Goal: Transaction & Acquisition: Book appointment/travel/reservation

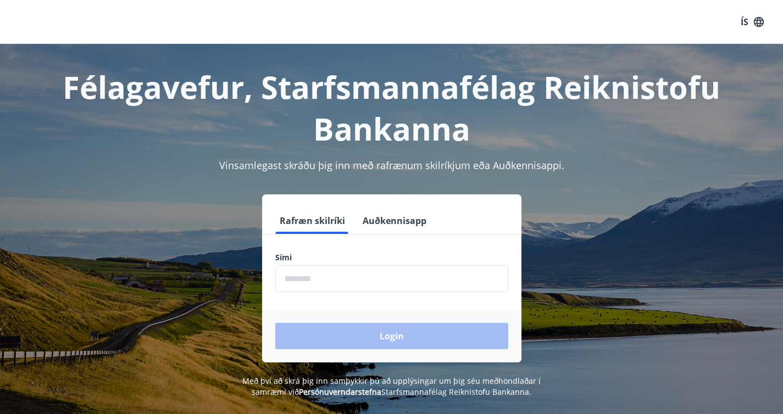
click at [344, 278] on input "phone" at bounding box center [391, 278] width 233 height 27
type input "********"
click at [275, 323] on button "Login" at bounding box center [391, 336] width 233 height 26
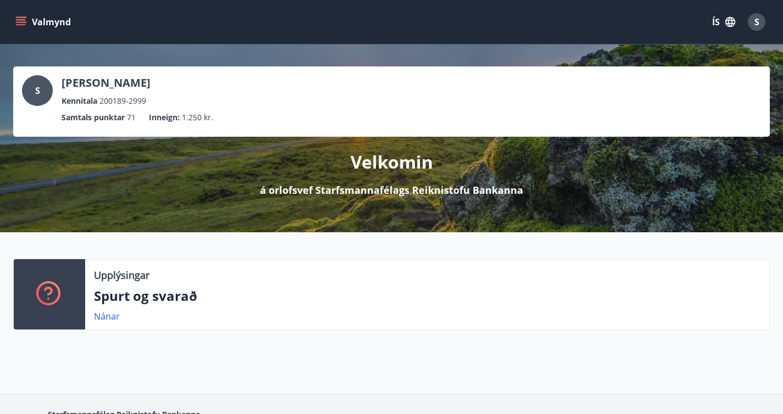
click at [19, 17] on icon "menu" at bounding box center [22, 17] width 12 height 1
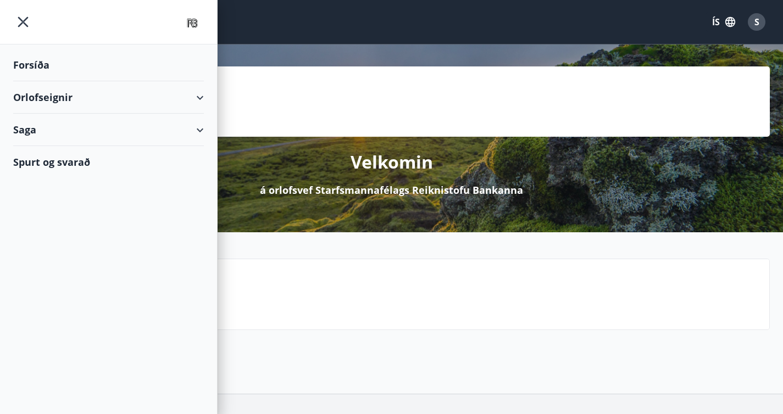
click at [65, 99] on div "Orlofseignir" at bounding box center [108, 97] width 191 height 32
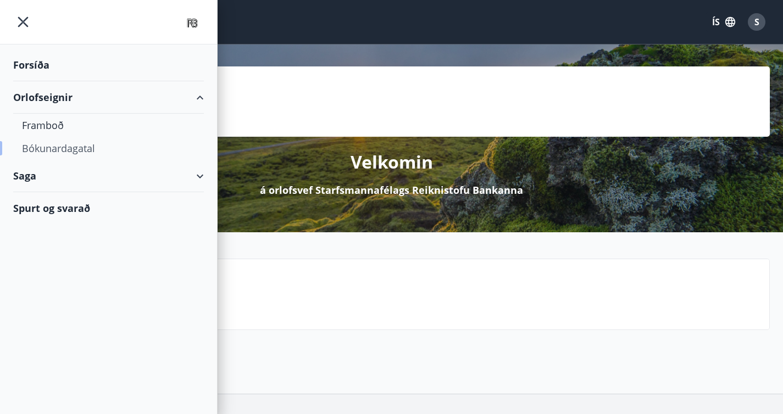
click at [59, 152] on div "Bókunardagatal" at bounding box center [108, 148] width 173 height 23
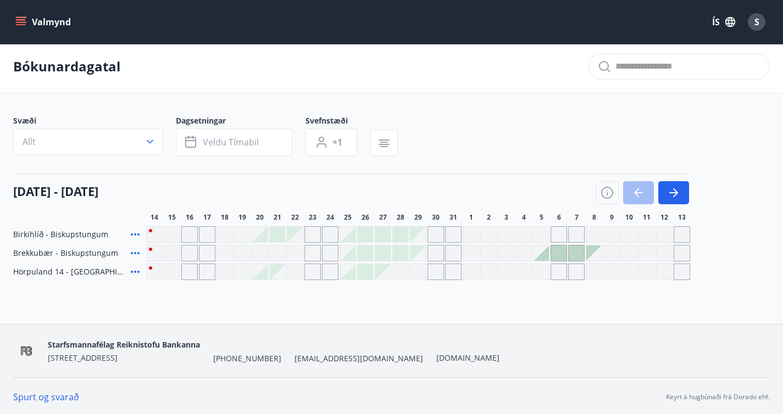
scroll to position [15, 0]
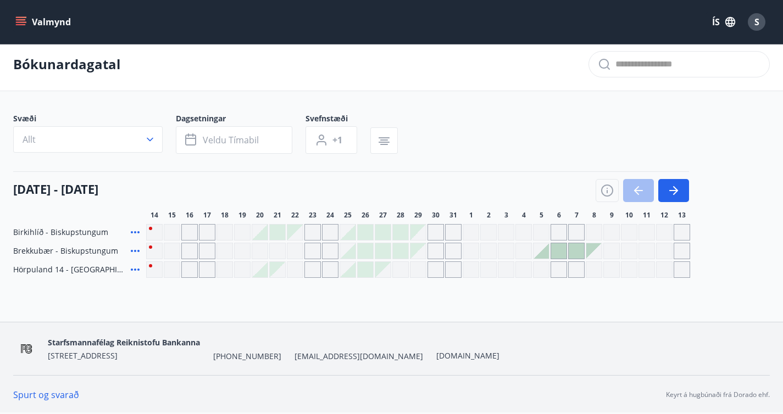
click at [660, 231] on div "Gráir dagar eru ekki bókanlegir" at bounding box center [664, 232] width 16 height 16
click at [131, 231] on icon at bounding box center [135, 232] width 13 height 13
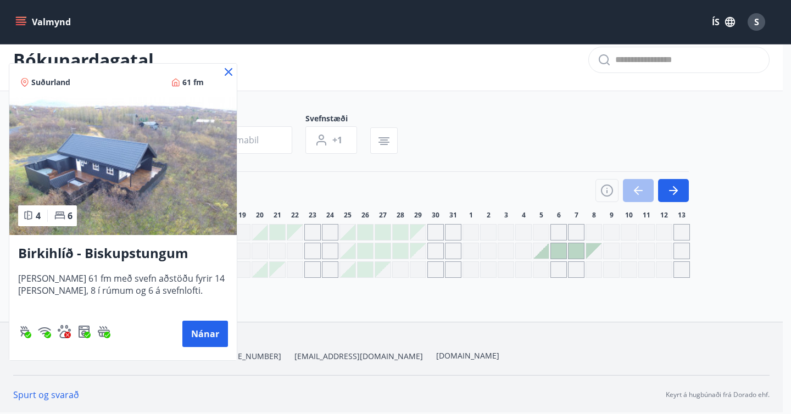
click at [229, 69] on icon at bounding box center [228, 71] width 13 height 13
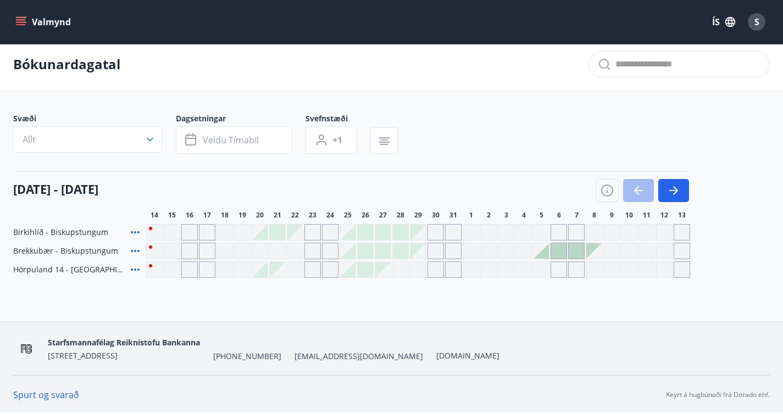
click at [19, 24] on icon "menu" at bounding box center [21, 24] width 10 height 1
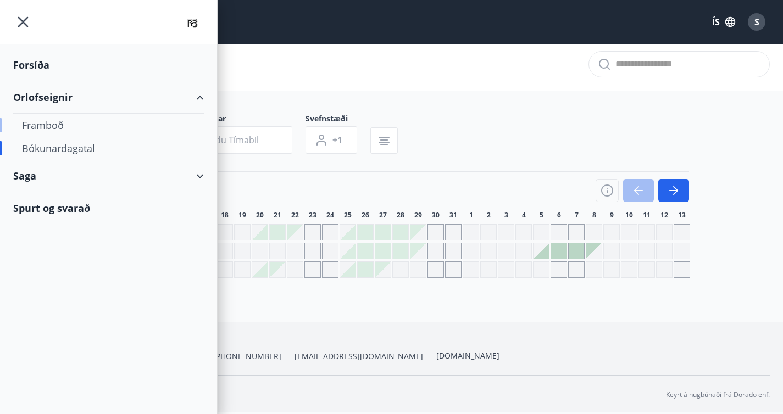
click at [53, 130] on div "Framboð" at bounding box center [108, 125] width 173 height 23
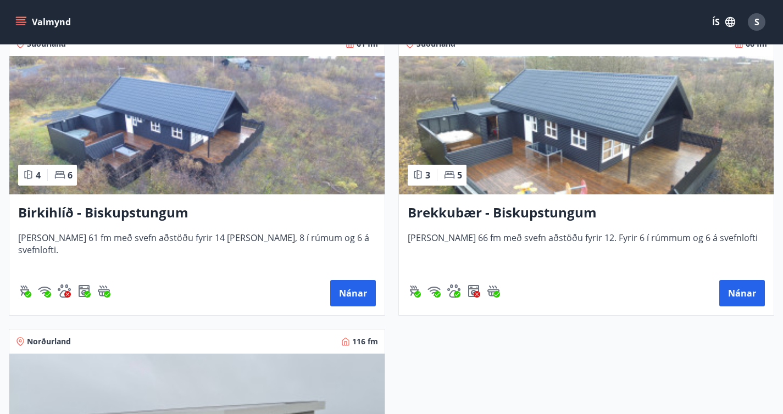
scroll to position [207, 0]
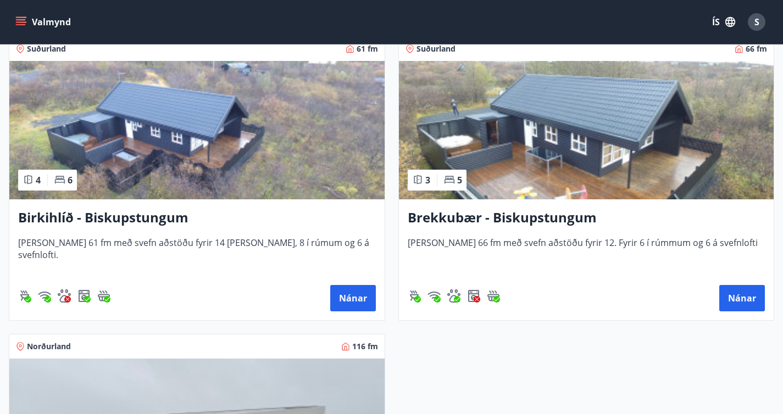
click at [132, 192] on img at bounding box center [196, 130] width 375 height 138
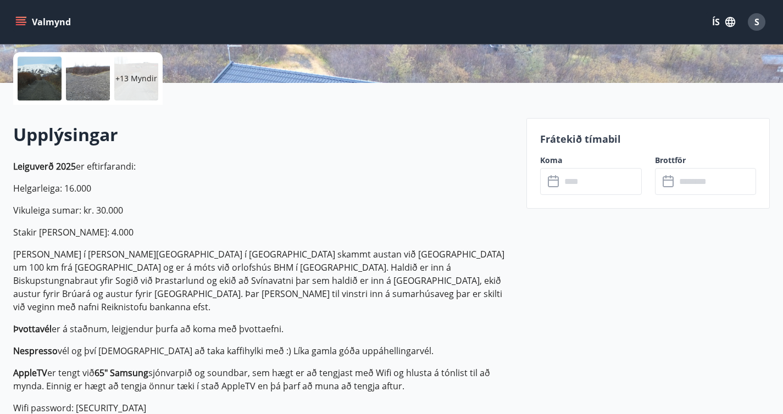
scroll to position [367, 0]
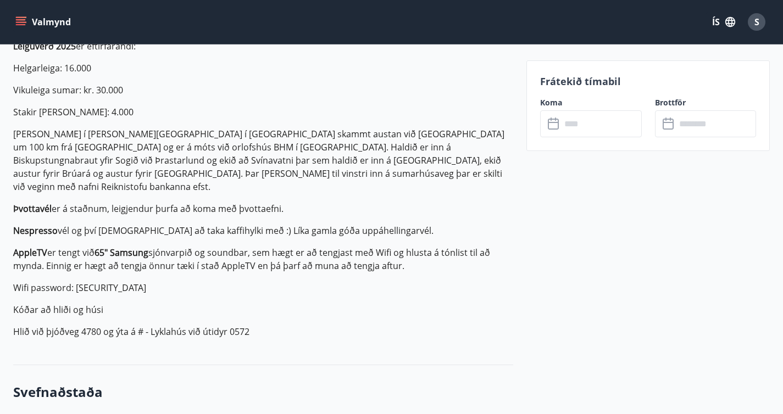
click at [625, 125] on input "text" at bounding box center [601, 123] width 81 height 27
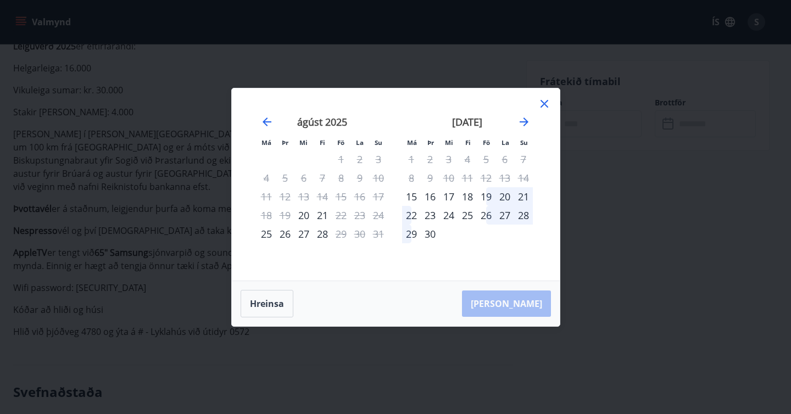
click at [489, 196] on div "19" at bounding box center [486, 196] width 19 height 19
click at [522, 198] on div "21" at bounding box center [523, 196] width 19 height 19
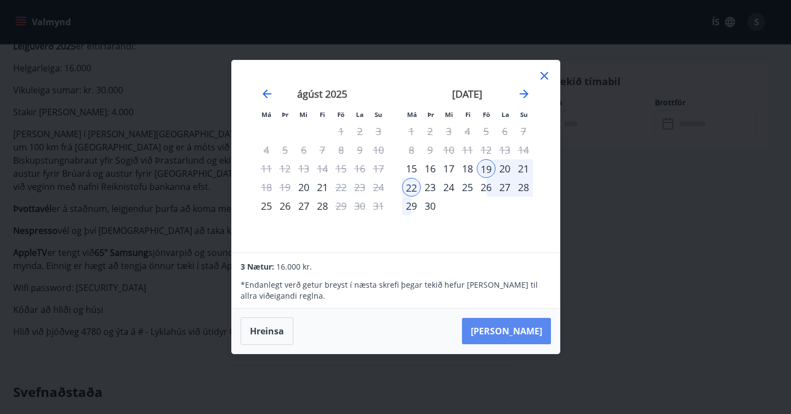
click at [531, 321] on button "Taka Frá" at bounding box center [506, 331] width 89 height 26
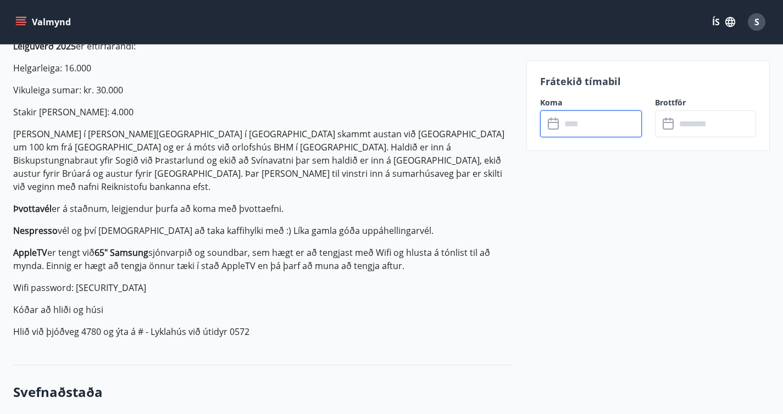
type input "******"
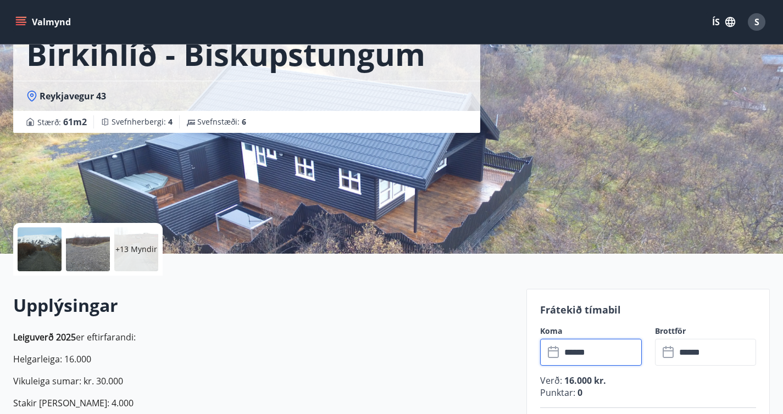
scroll to position [259, 0]
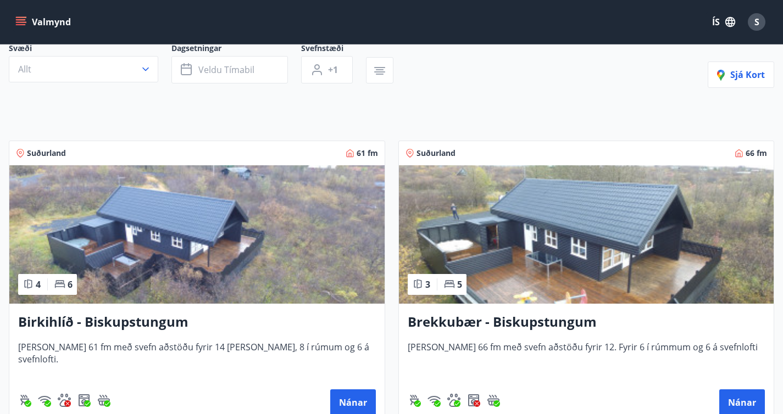
scroll to position [124, 0]
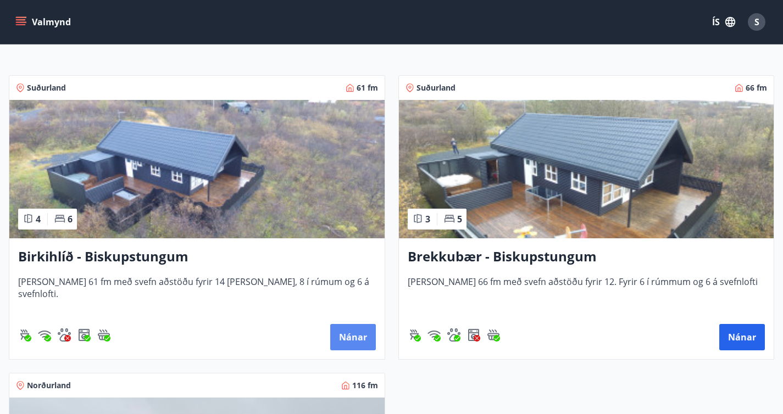
click at [330, 346] on button "Nánar" at bounding box center [353, 337] width 46 height 26
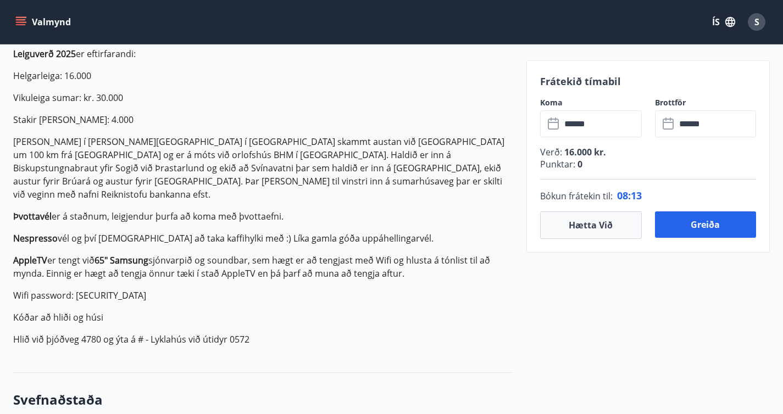
scroll to position [410, 0]
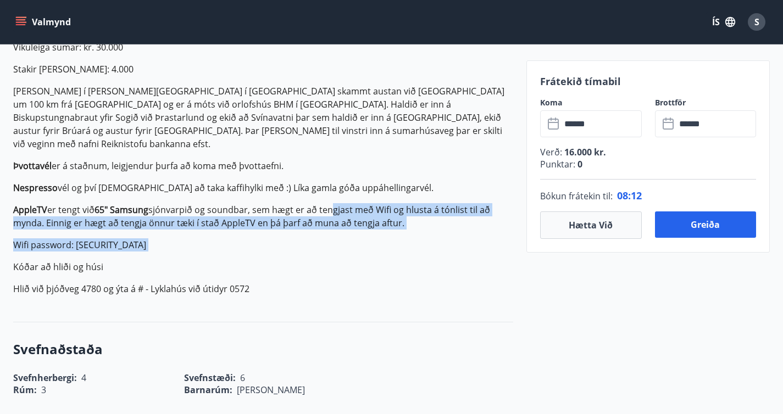
drag, startPoint x: 331, startPoint y: 197, endPoint x: 331, endPoint y: 140, distance: 57.1
click at [331, 140] on p "Leiguverð 2025 er eftirfarandi: Helgarleiga: 16.000 Vikuleiga sumar: kr. 30.000…" at bounding box center [263, 146] width 500 height 299
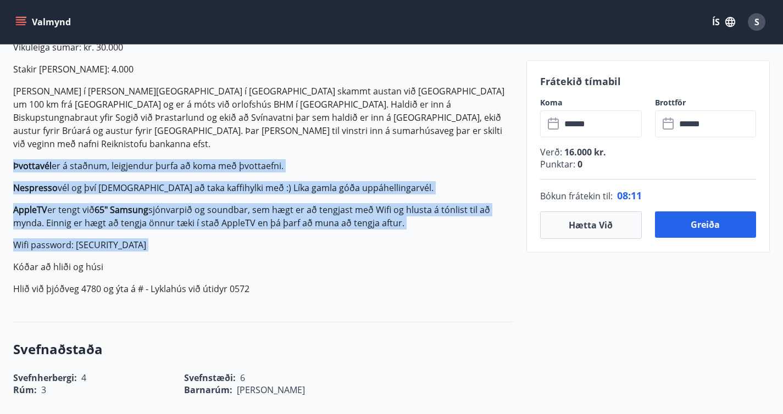
click at [331, 140] on p "Leiguverð 2025 er eftirfarandi: Helgarleiga: 16.000 Vikuleiga sumar: kr. 30.000…" at bounding box center [263, 146] width 500 height 299
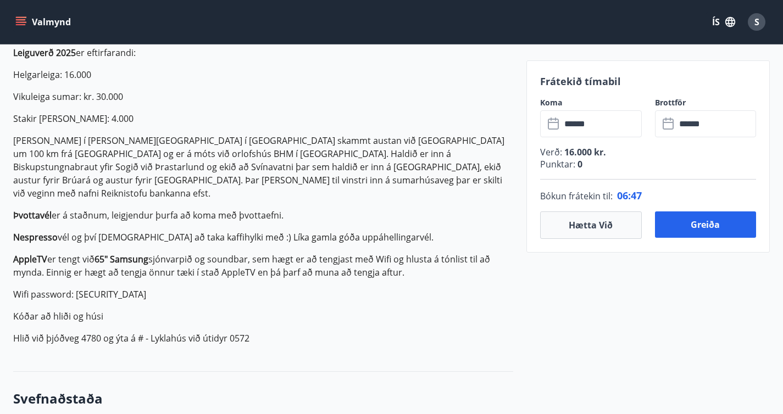
scroll to position [309, 0]
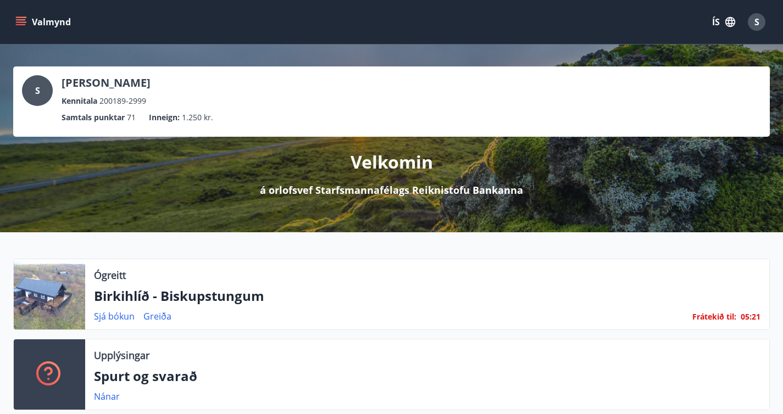
click at [24, 20] on icon "menu" at bounding box center [21, 19] width 10 height 1
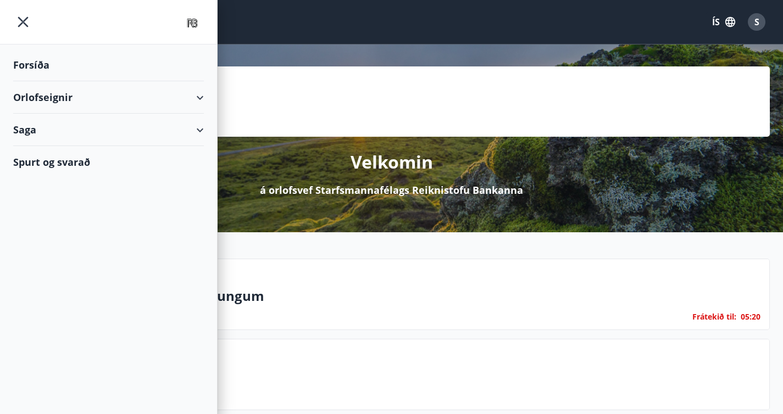
click at [40, 96] on div "Orlofseignir" at bounding box center [108, 97] width 191 height 32
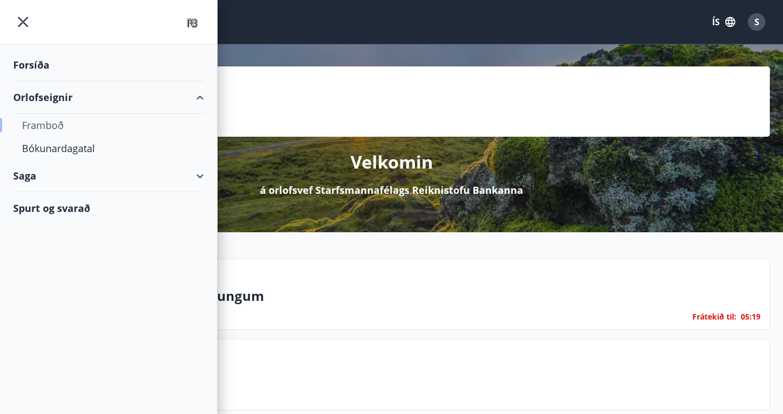
click at [43, 125] on div "Framboð" at bounding box center [108, 125] width 173 height 23
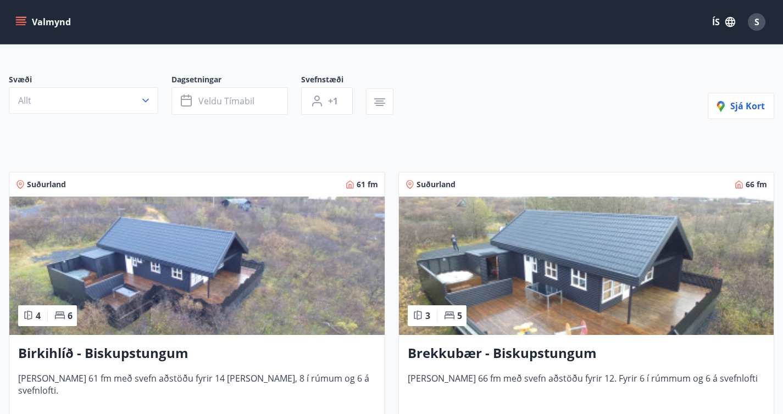
scroll to position [144, 0]
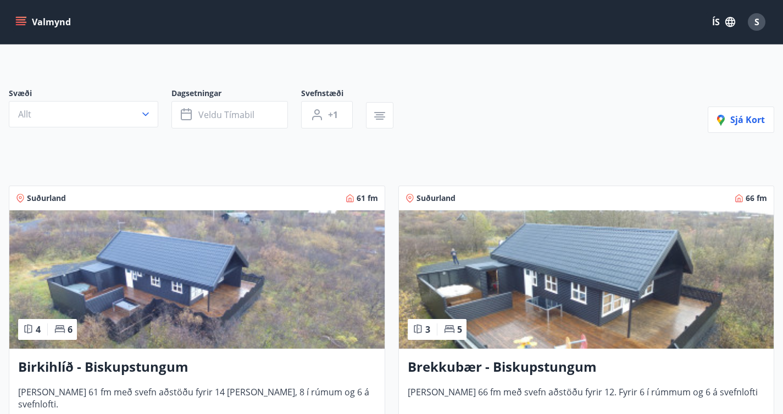
scroll to position [153, 0]
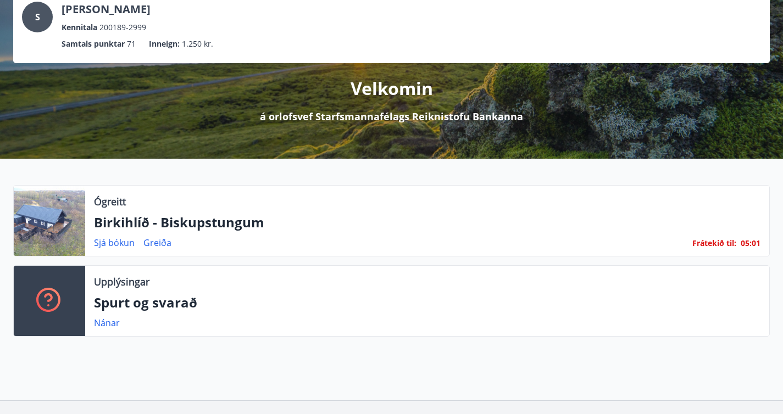
scroll to position [99, 0]
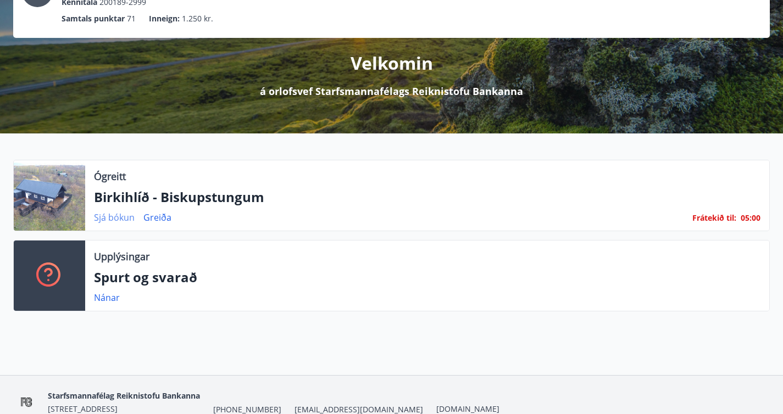
click at [119, 224] on link "Sjá bókun" at bounding box center [114, 217] width 41 height 12
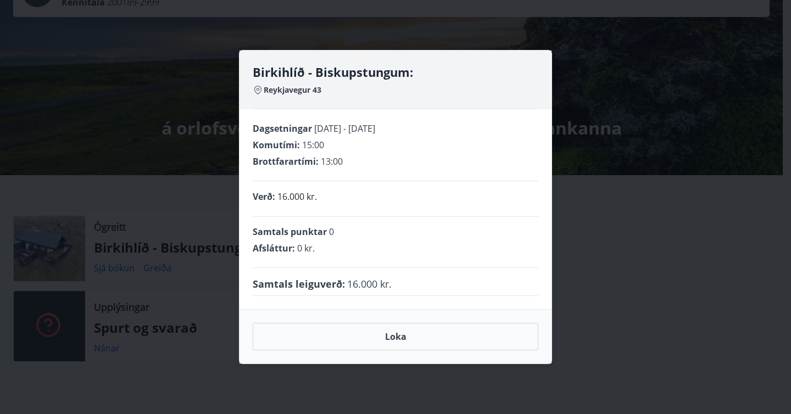
click at [460, 351] on div "Loka" at bounding box center [395, 336] width 312 height 54
click at [441, 339] on button "Loka" at bounding box center [396, 336] width 286 height 27
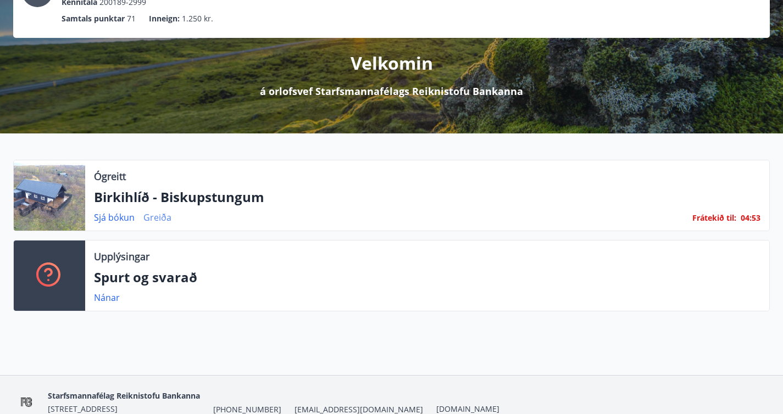
click at [163, 224] on link "Greiða" at bounding box center [157, 217] width 28 height 12
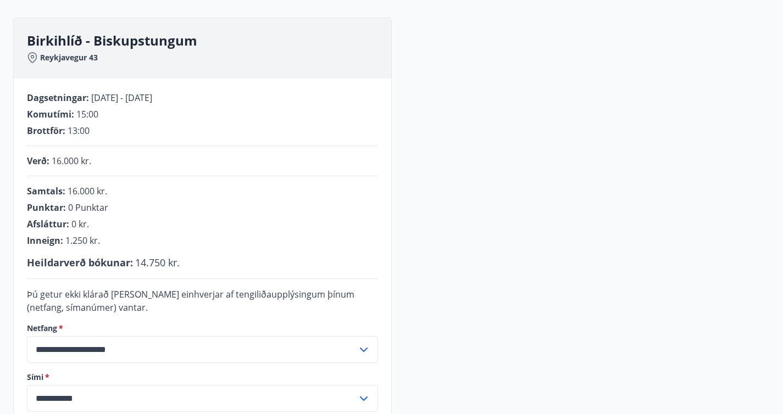
scroll to position [328, 0]
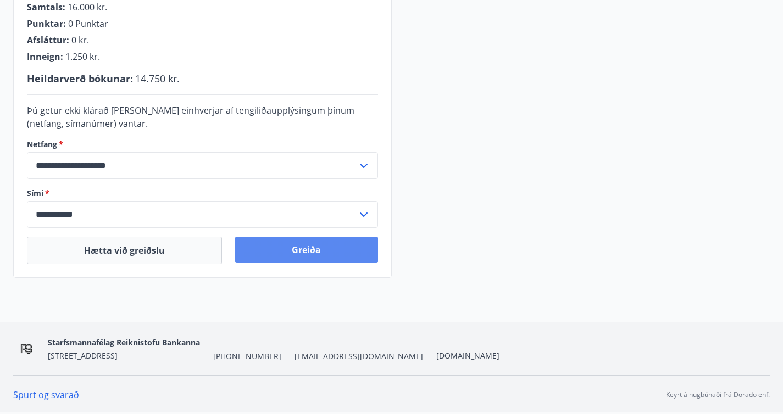
click at [322, 250] on button "Greiða" at bounding box center [306, 250] width 142 height 26
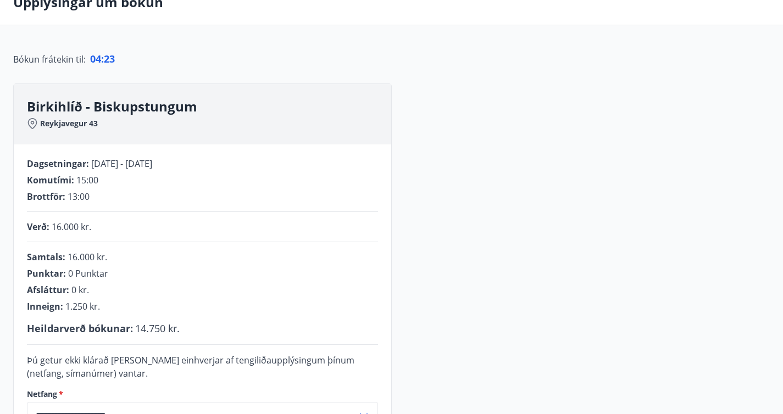
scroll to position [0, 0]
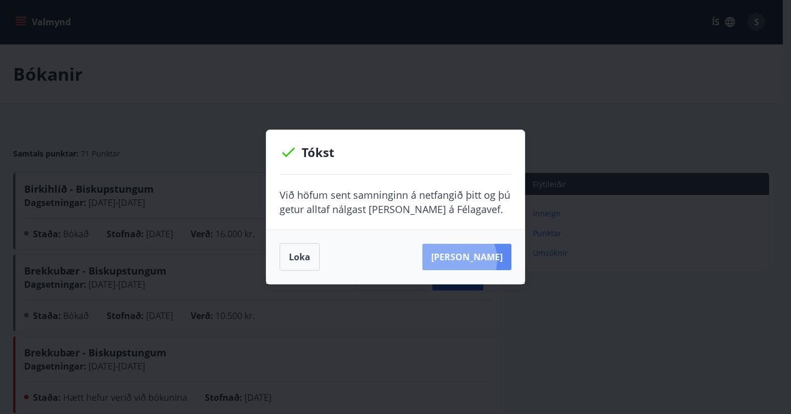
click at [469, 260] on button "Sjá samning" at bounding box center [466, 257] width 89 height 26
click at [277, 264] on div "Loka Sjá samning" at bounding box center [395, 257] width 258 height 54
click at [280, 266] on button "Loka" at bounding box center [300, 256] width 40 height 27
